Goal: Browse casually

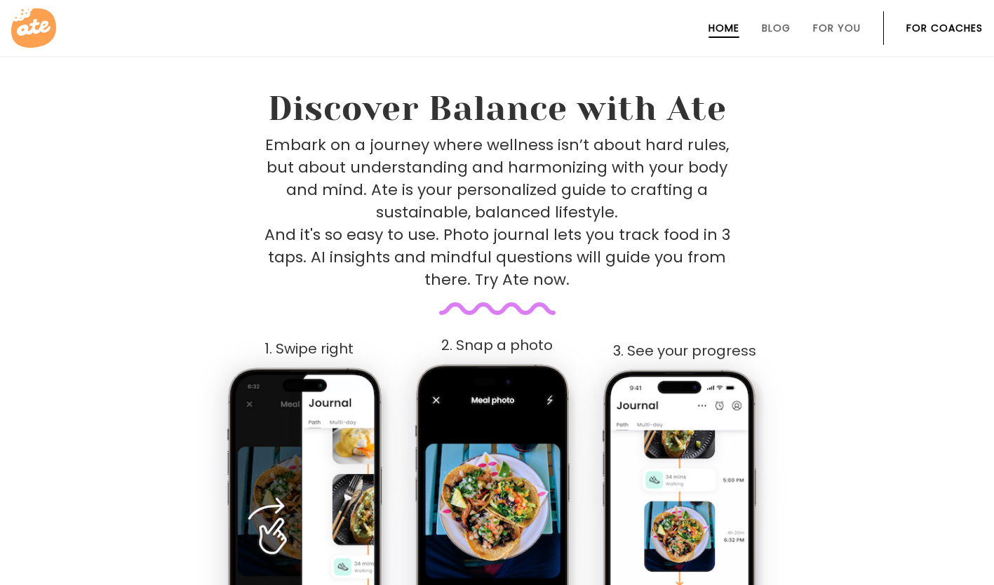
scroll to position [577, 0]
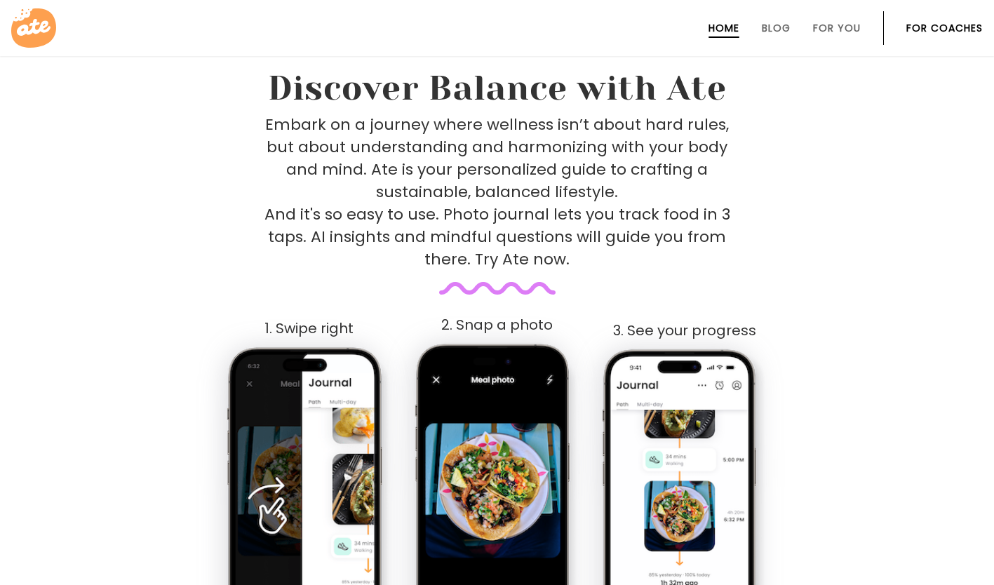
click at [847, 23] on link "For You" at bounding box center [837, 27] width 48 height 11
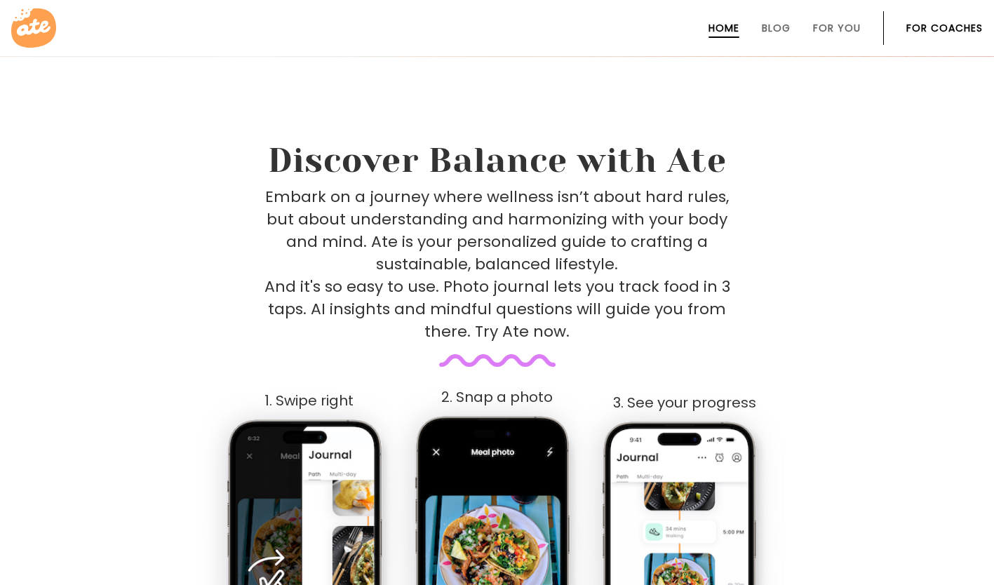
scroll to position [505, 0]
click at [839, 15] on li "For You" at bounding box center [837, 28] width 48 height 34
click at [830, 27] on link "For You" at bounding box center [837, 27] width 48 height 11
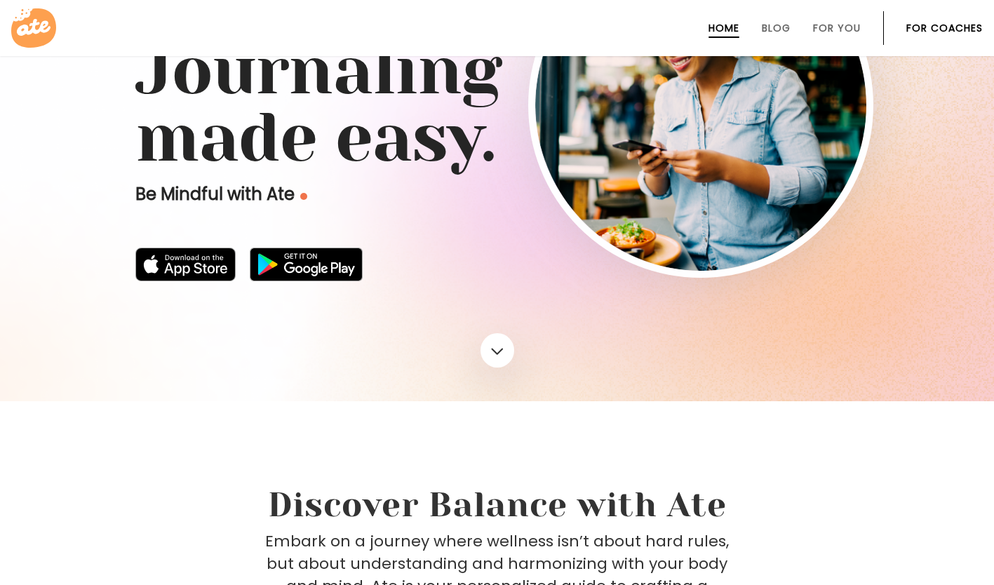
scroll to position [0, 0]
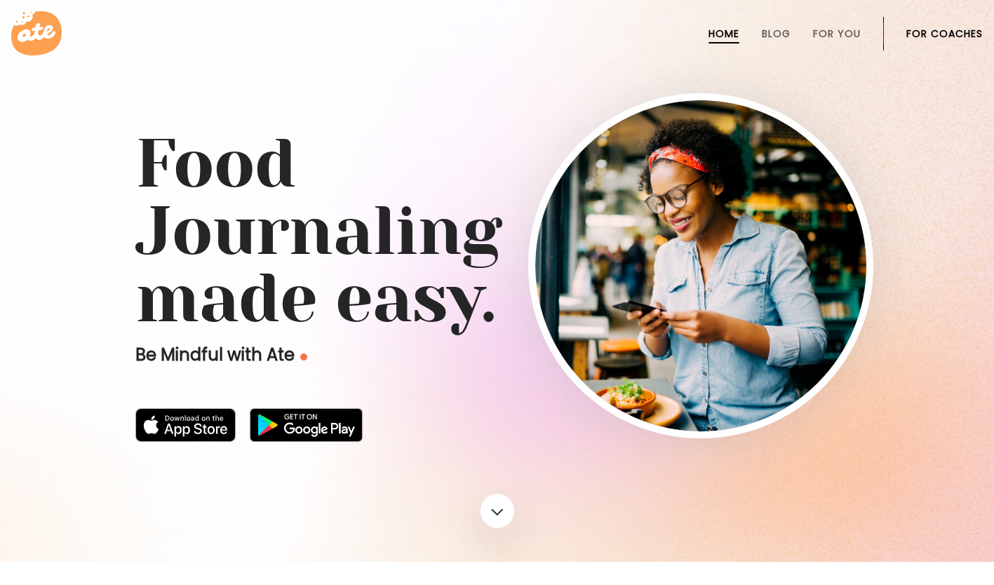
click at [466, 326] on h1 "Food Journaling made easy." at bounding box center [497, 231] width 724 height 202
click at [756, 231] on img at bounding box center [700, 265] width 331 height 331
click at [614, 490] on div at bounding box center [497, 281] width 994 height 562
drag, startPoint x: 140, startPoint y: 157, endPoint x: 189, endPoint y: 152, distance: 49.3
click at [189, 152] on h1 "Food Journaling made easy." at bounding box center [497, 231] width 724 height 202
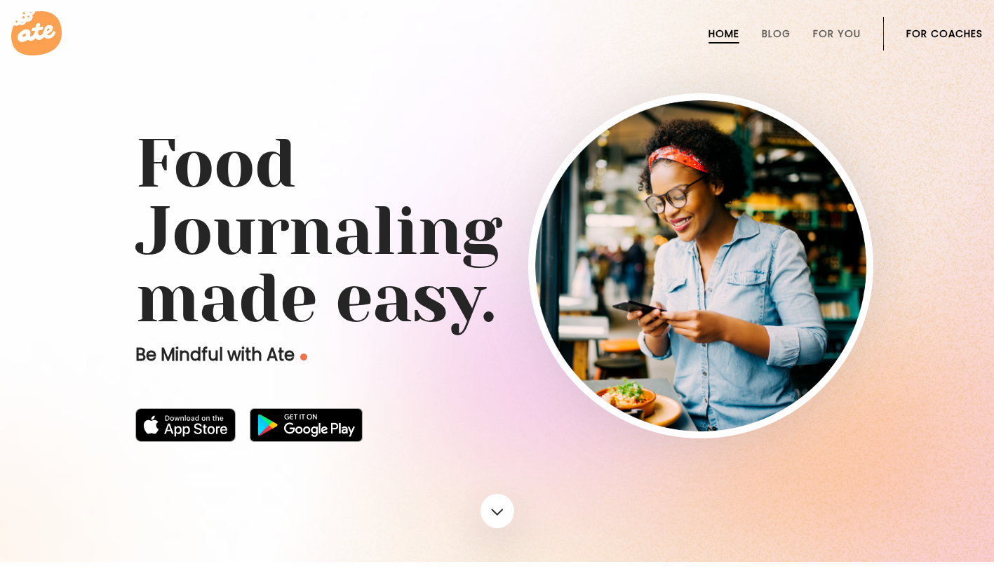
drag, startPoint x: 189, startPoint y: 152, endPoint x: 119, endPoint y: 233, distance: 106.9
click at [119, 233] on div "Food Journaling made easy. Be Mindful with Ate" at bounding box center [496, 268] width 757 height 360
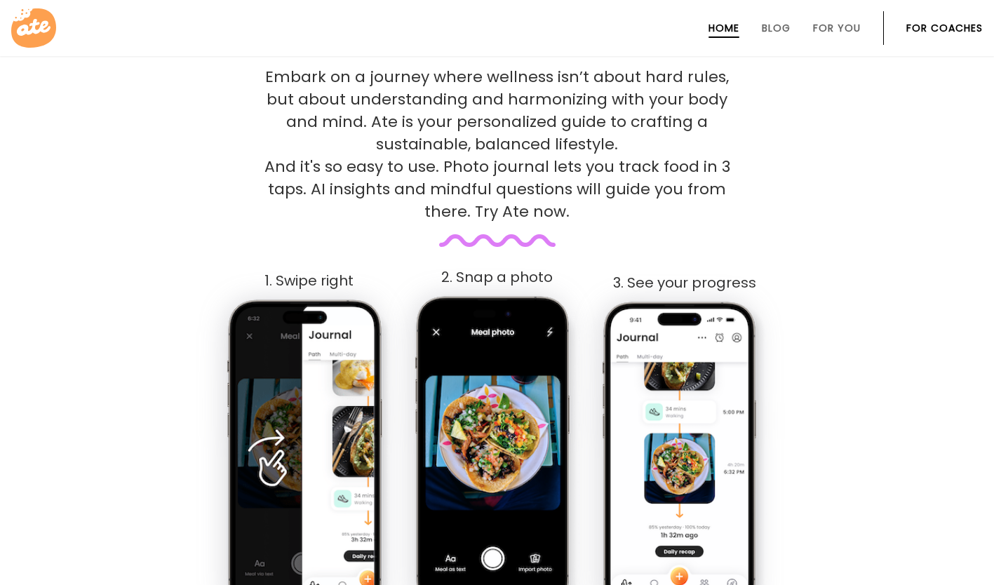
scroll to position [625, 0]
click at [825, 142] on div "Embark on a journey where wellness isn’t about hard rules, but about understand…" at bounding box center [497, 155] width 684 height 181
